Goal: Book appointment/travel/reservation

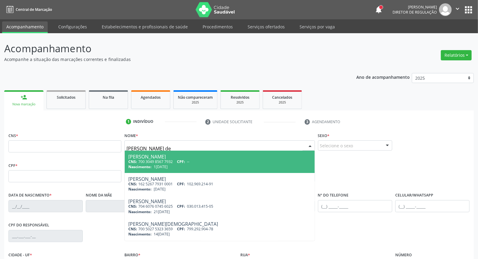
type input "[PERSON_NAME] de l"
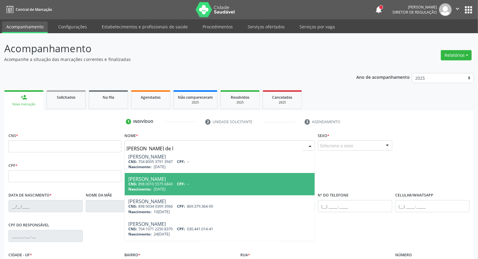
click at [196, 177] on div "[PERSON_NAME]" at bounding box center [219, 179] width 182 height 5
type input "898 0010 5575 6843"
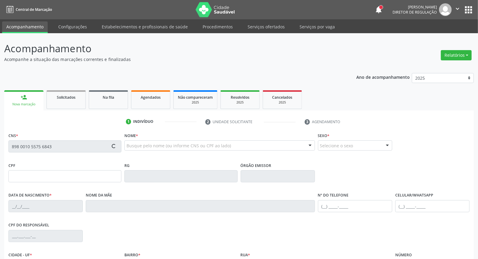
type input "[DATE]"
type input "[PERSON_NAME] da Silvs"
type input "[PHONE_NUMBER]"
type input "372"
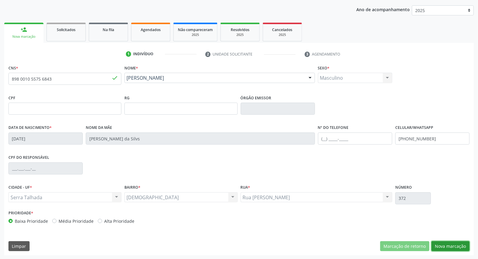
drag, startPoint x: 457, startPoint y: 244, endPoint x: 343, endPoint y: 212, distance: 119.0
click at [457, 244] on button "Nova marcação" at bounding box center [450, 246] width 38 height 10
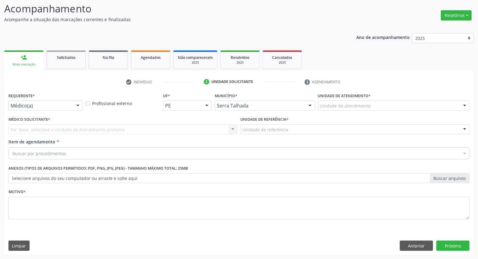
drag, startPoint x: 62, startPoint y: 106, endPoint x: 59, endPoint y: 122, distance: 16.2
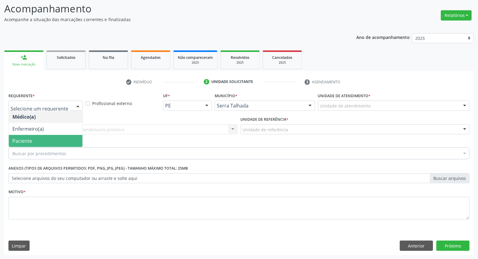
click at [55, 142] on span "Paciente" at bounding box center [46, 141] width 74 height 12
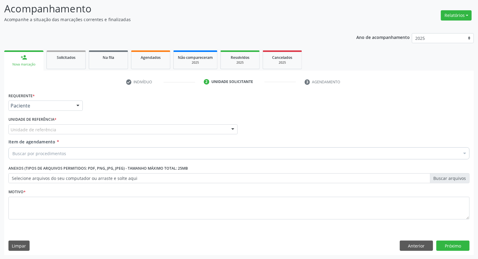
click at [57, 130] on div "Unidade de referência" at bounding box center [122, 129] width 229 height 10
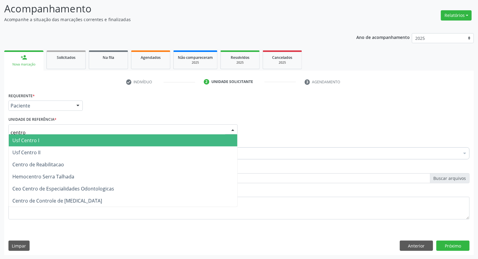
type input "centro d"
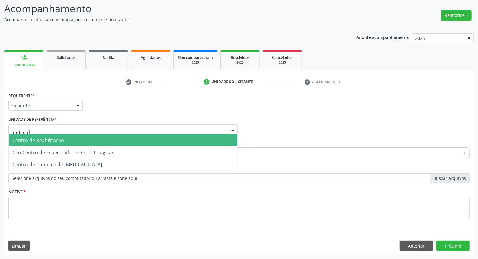
click at [59, 142] on span "Centro de Reabilitacao" at bounding box center [38, 140] width 52 height 7
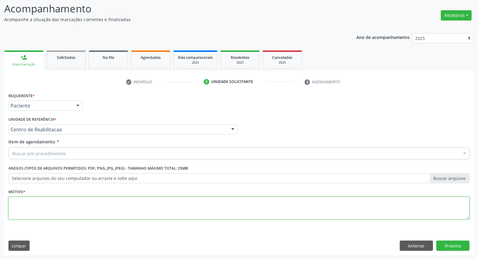
click at [61, 207] on textarea at bounding box center [238, 208] width 461 height 23
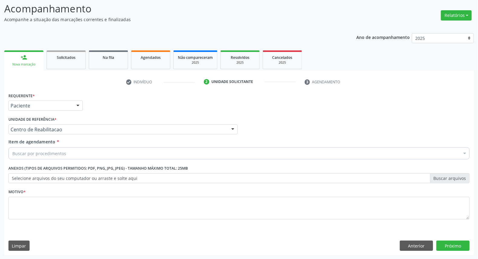
click at [72, 151] on div "Buscar por procedimentos" at bounding box center [238, 153] width 461 height 12
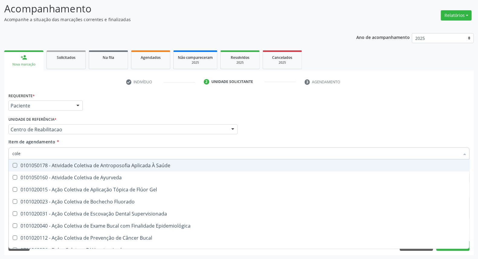
type input "coles"
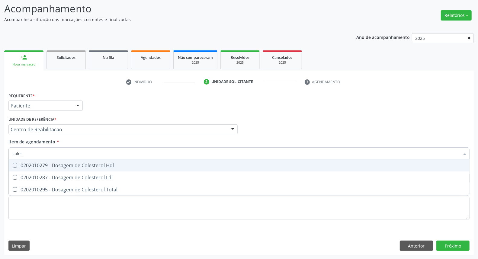
click at [65, 165] on div "0202010279 - Dosagem de Colesterol Hdl" at bounding box center [238, 165] width 453 height 5
checkbox Hdl "true"
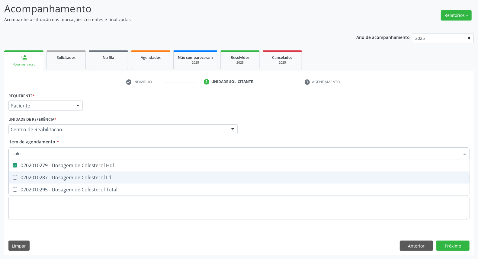
drag, startPoint x: 67, startPoint y: 173, endPoint x: 67, endPoint y: 182, distance: 8.8
click at [67, 174] on span "0202010287 - Dosagem de Colesterol Ldl" at bounding box center [239, 177] width 460 height 12
checkbox Ldl "true"
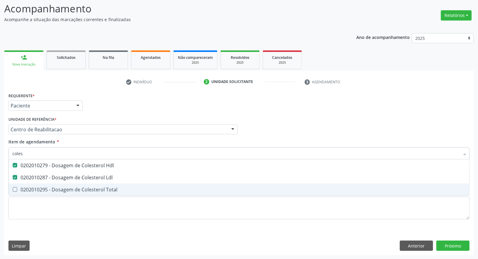
drag, startPoint x: 67, startPoint y: 185, endPoint x: 67, endPoint y: 155, distance: 30.2
click at [67, 179] on ul "Desfazer seleção 0202010279 - Dosagem de Colesterol Hdl 0202010287 - Dosagem de…" at bounding box center [239, 177] width 460 height 36
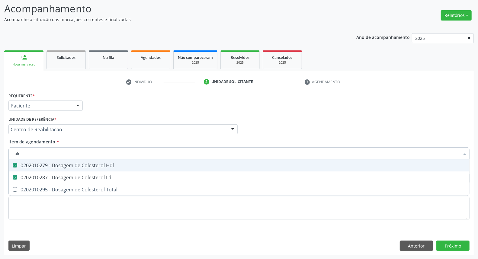
drag, startPoint x: 49, startPoint y: 152, endPoint x: 0, endPoint y: 121, distance: 57.9
click at [0, 121] on div "Acompanhamento Acompanhe a situação das marcações correntes e finalizadas Relat…" at bounding box center [239, 126] width 478 height 266
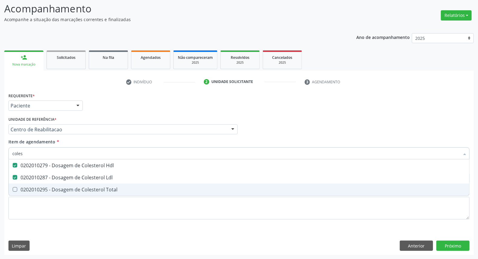
drag, startPoint x: 29, startPoint y: 187, endPoint x: 29, endPoint y: 174, distance: 13.0
click at [28, 184] on span "0202010295 - Dosagem de Colesterol Total" at bounding box center [239, 190] width 460 height 12
checkbox Total "true"
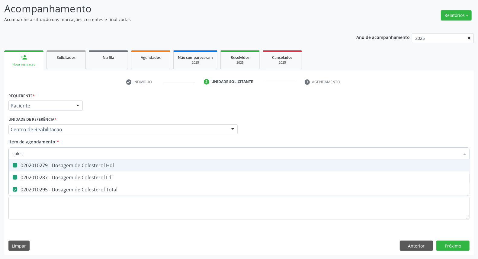
type input "c"
checkbox Hdl "false"
checkbox Ldl "false"
checkbox Total "false"
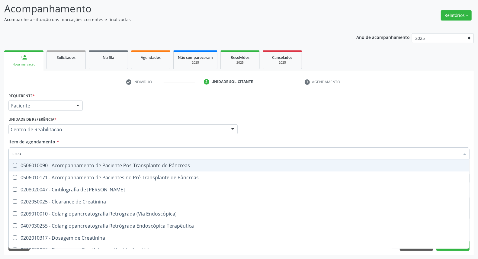
type input "creat"
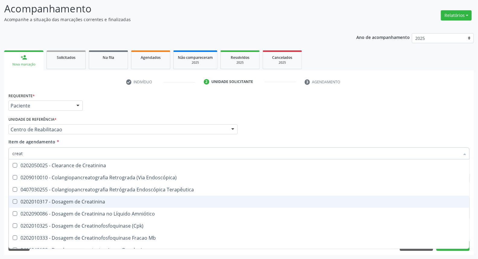
drag, startPoint x: 46, startPoint y: 200, endPoint x: 47, endPoint y: 168, distance: 32.9
click at [46, 196] on span "0202010317 - Dosagem de Creatinina" at bounding box center [239, 202] width 460 height 12
checkbox Creatinina "true"
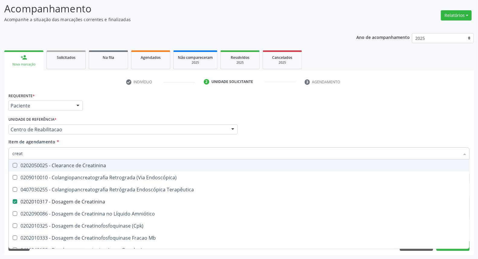
click at [47, 154] on input "creat" at bounding box center [235, 153] width 447 height 12
type input "tr"
checkbox Creatinina "false"
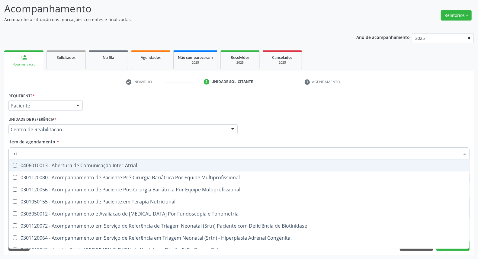
type input "trig"
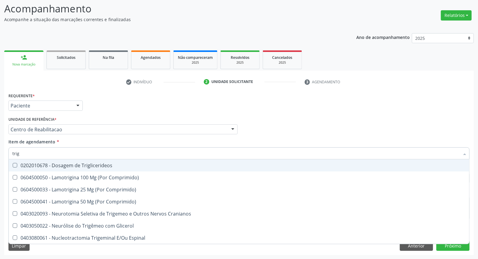
drag, startPoint x: 59, startPoint y: 165, endPoint x: 59, endPoint y: 160, distance: 4.9
click at [59, 164] on div "0202010678 - Dosagem de Triglicerideos" at bounding box center [238, 165] width 453 height 5
checkbox Triglicerideos "true"
click at [61, 155] on input "trig" at bounding box center [235, 153] width 447 height 12
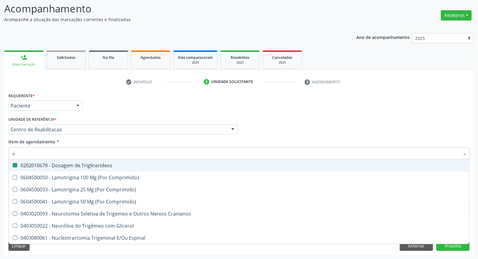
type input "ur"
checkbox Triglicerideos "false"
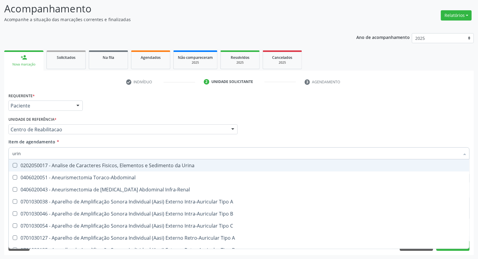
type input "urina"
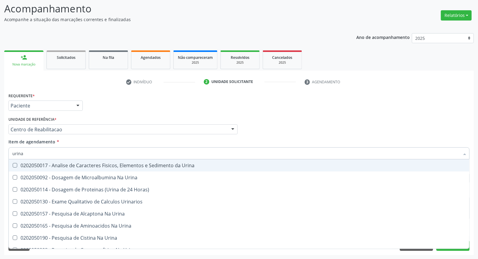
drag, startPoint x: 38, startPoint y: 164, endPoint x: 41, endPoint y: 154, distance: 10.6
click at [39, 163] on div "0202050017 - Analise de Caracteres Fisicos, Elementos e Sedimento da Urina" at bounding box center [238, 165] width 453 height 5
checkbox Urina "true"
click at [41, 153] on input "urina" at bounding box center [235, 153] width 447 height 12
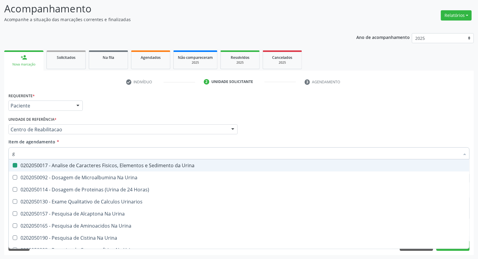
type input "gl"
checkbox Urina "false"
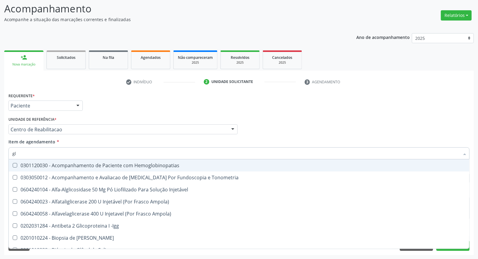
type input "gli"
checkbox Glomerular "true"
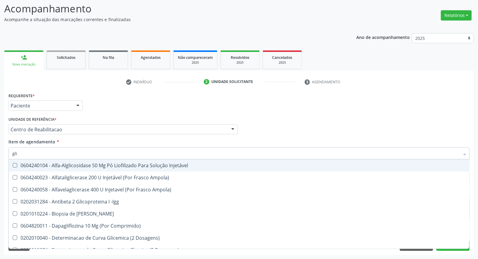
type input "glic"
checkbox Derrames "true"
checkbox Triglicerideos "false"
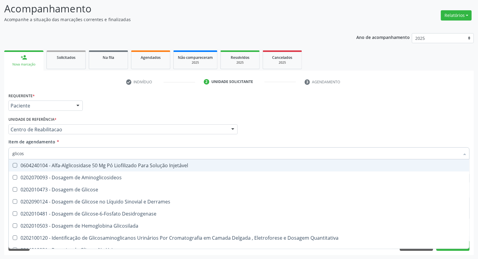
type input "glicose"
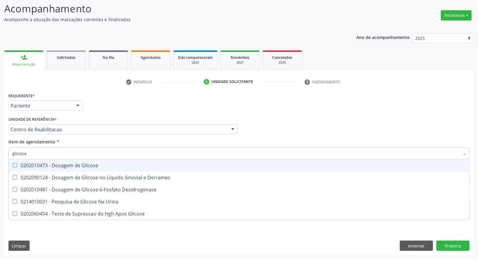
drag, startPoint x: 46, startPoint y: 168, endPoint x: 52, endPoint y: 158, distance: 11.0
click at [46, 167] on div "0202010473 - Dosagem de Glicose" at bounding box center [238, 165] width 453 height 5
checkbox Glicose "true"
click at [53, 153] on input "glicose" at bounding box center [235, 153] width 447 height 12
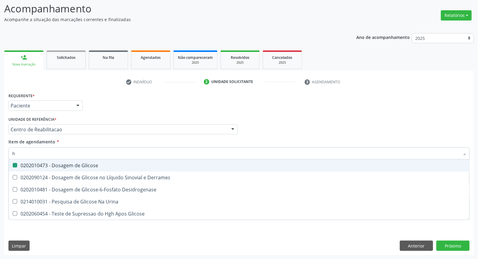
type input "he"
checkbox Glicose "false"
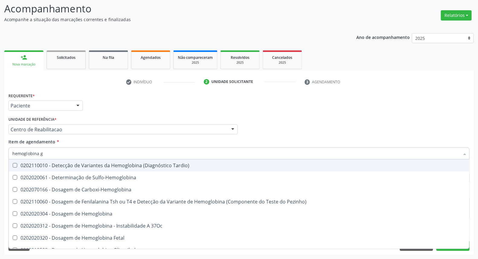
type input "hemoglobina g"
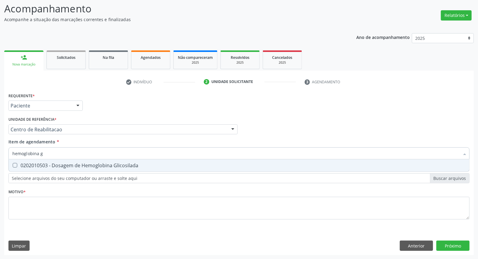
click at [53, 163] on div "0202010503 - Dosagem de Hemoglobina Glicosilada" at bounding box center [238, 165] width 453 height 5
checkbox Glicosilada "true"
click at [64, 153] on input "hemoglobina g" at bounding box center [235, 153] width 447 height 12
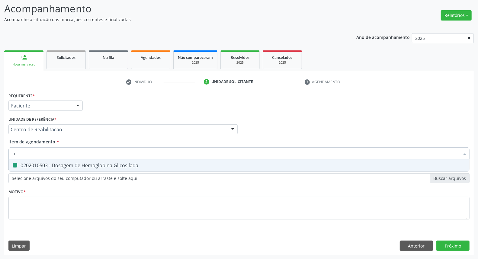
type input "he"
checkbox Glicosilada "false"
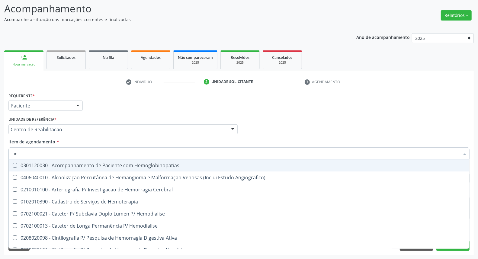
type input "hem"
checkbox Glicosilada "true"
checkbox Hematocrito "false"
type input "hemo"
checkbox Hemacias "true"
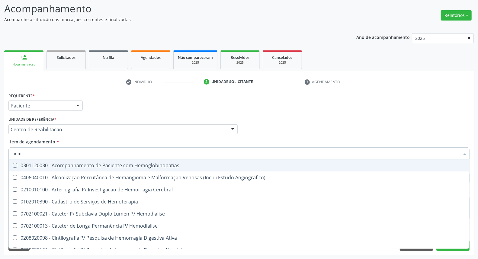
checkbox Glicosilada "false"
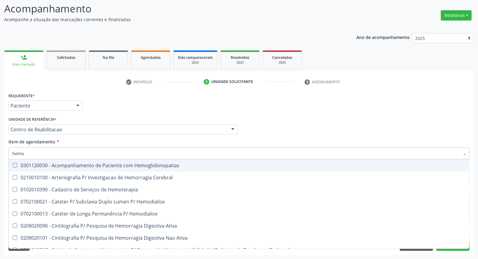
type input "hemog"
checkbox Tardio\) "true"
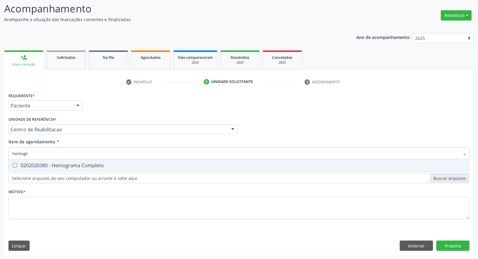
type input "hemogra"
drag, startPoint x: 61, startPoint y: 167, endPoint x: 62, endPoint y: 162, distance: 5.0
click at [62, 164] on div "0202020380 - Hemograma Completo" at bounding box center [238, 165] width 453 height 5
checkbox Completo "true"
click at [64, 152] on input "hemogra" at bounding box center [235, 153] width 447 height 12
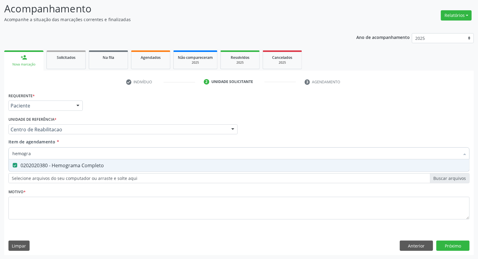
click at [64, 152] on input "hemogra" at bounding box center [235, 153] width 447 height 12
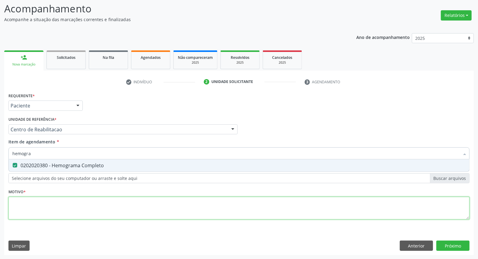
click at [40, 206] on div "Requerente * Paciente Médico(a) Enfermeiro(a) Paciente Nenhum resultado encontr…" at bounding box center [238, 159] width 461 height 137
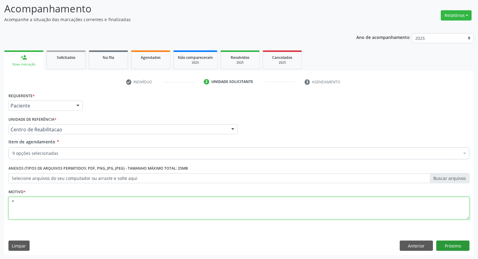
type textarea "*"
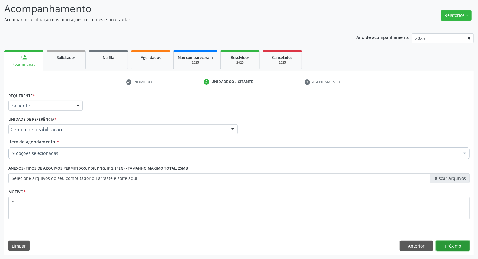
click at [453, 248] on button "Próximo" at bounding box center [452, 246] width 33 height 10
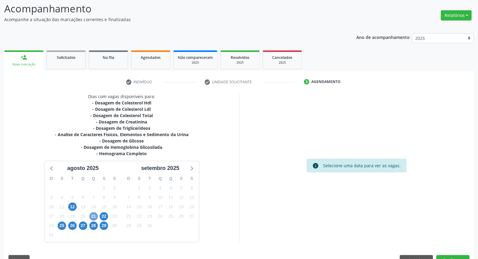
click at [91, 215] on span "21" at bounding box center [93, 216] width 8 height 8
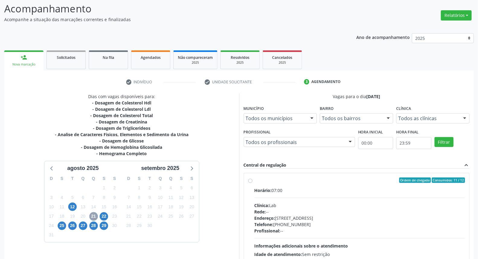
scroll to position [91, 0]
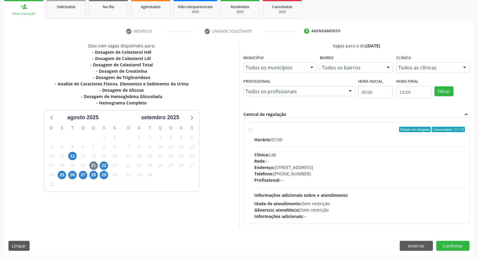
click at [254, 129] on label "Ordem de chegada Consumidos: 11 / 12 Horário: 07:00 Clínica: Lab Rede: -- Ender…" at bounding box center [359, 173] width 211 height 93
click at [250, 129] on input "Ordem de chegada Consumidos: 11 / 12 Horário: 07:00 Clínica: Lab Rede: -- Ender…" at bounding box center [250, 129] width 4 height 5
radio input "true"
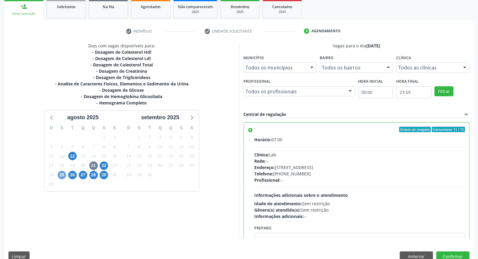
click at [65, 174] on span "25" at bounding box center [62, 175] width 8 height 8
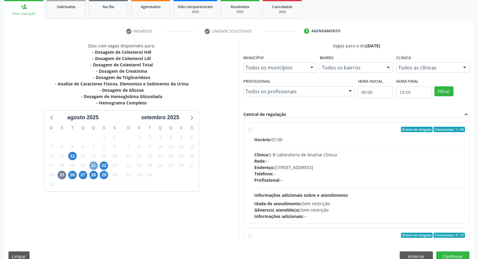
click at [94, 165] on span "21" at bounding box center [93, 165] width 8 height 8
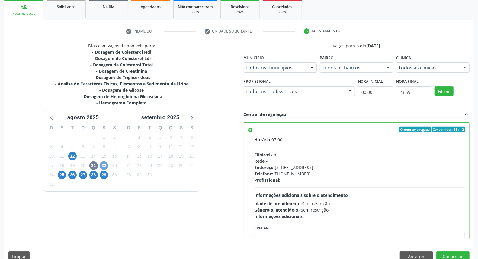
click at [104, 164] on span "22" at bounding box center [104, 165] width 8 height 8
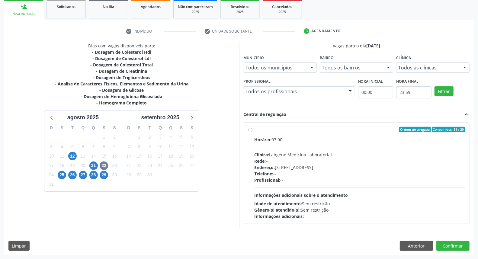
click at [252, 130] on div "Ordem de chegada Consumidos: 11 / 20 Horário: 07:00 Clínica: Labgene Medicina L…" at bounding box center [356, 173] width 217 height 93
radio input "true"
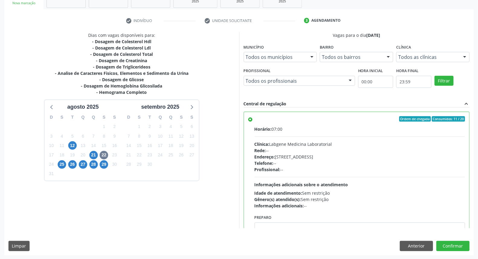
scroll to position [30, 0]
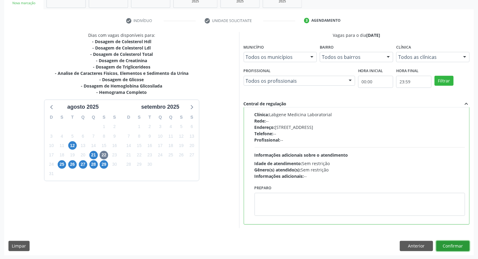
click at [458, 245] on button "Confirmar" at bounding box center [452, 246] width 33 height 10
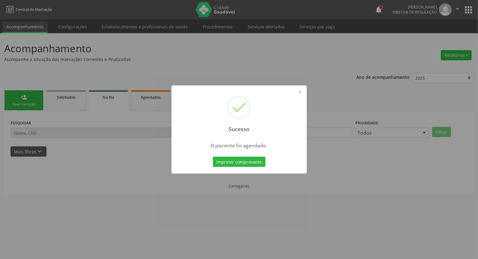
scroll to position [0, 0]
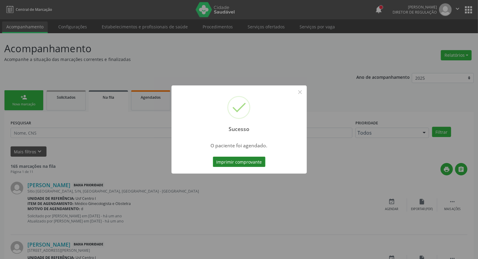
click at [228, 161] on button "Imprimir comprovante" at bounding box center [239, 162] width 53 height 10
